Goal: Task Accomplishment & Management: Use online tool/utility

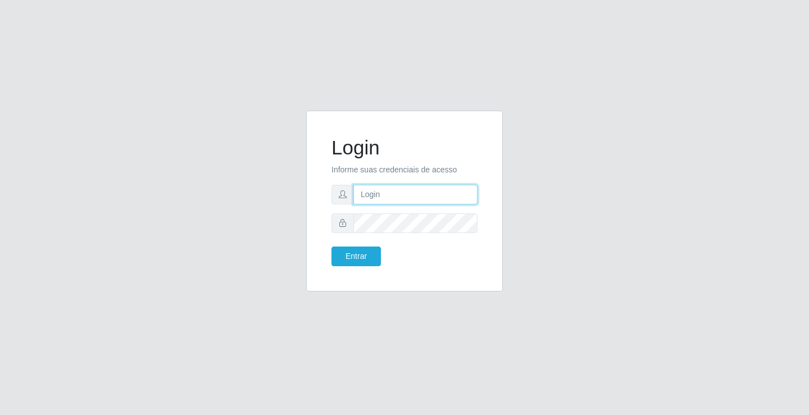
click at [404, 194] on input "text" at bounding box center [415, 195] width 124 height 20
type input "ediane@ideal"
click at [331, 247] on button "Entrar" at bounding box center [355, 257] width 49 height 20
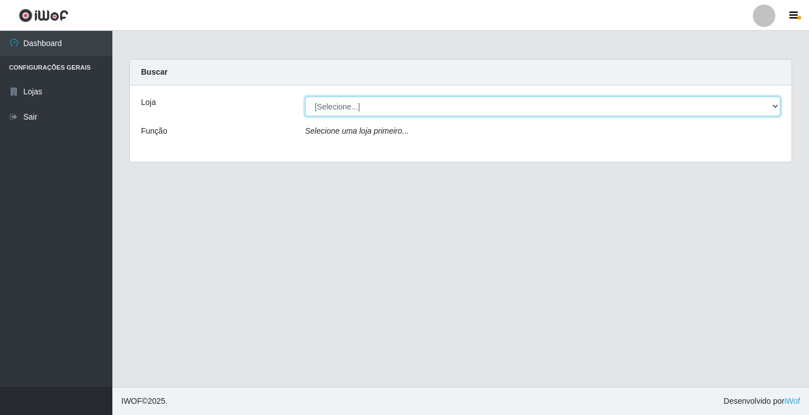
click at [331, 102] on select "[Selecione...] Ideal - Conceição" at bounding box center [542, 107] width 475 height 20
select select "231"
click at [305, 97] on select "[Selecione...] Ideal - Conceição" at bounding box center [542, 107] width 475 height 20
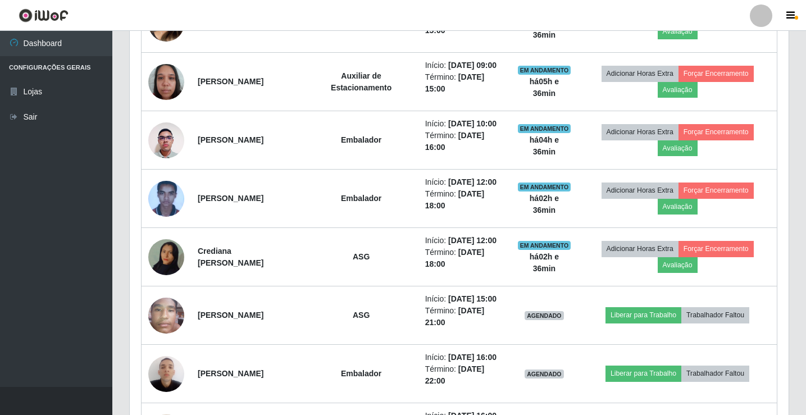
scroll to position [618, 0]
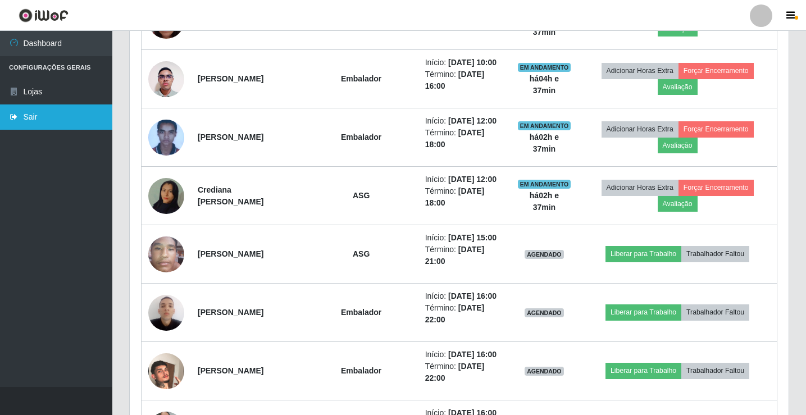
click at [40, 114] on link "Sair" at bounding box center [56, 116] width 112 height 25
